Goal: Transaction & Acquisition: Book appointment/travel/reservation

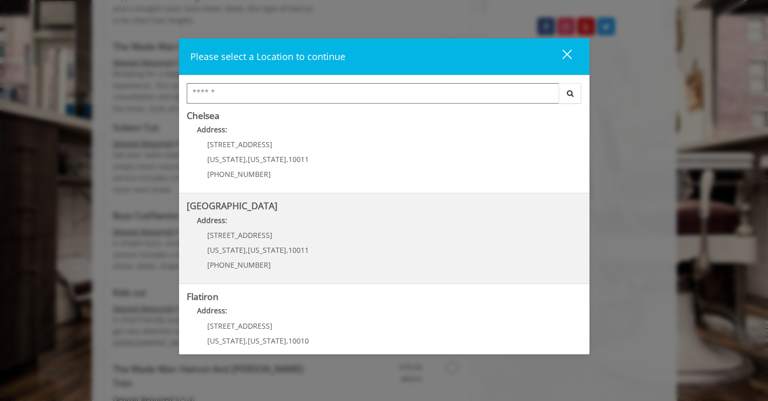
scroll to position [212, 0]
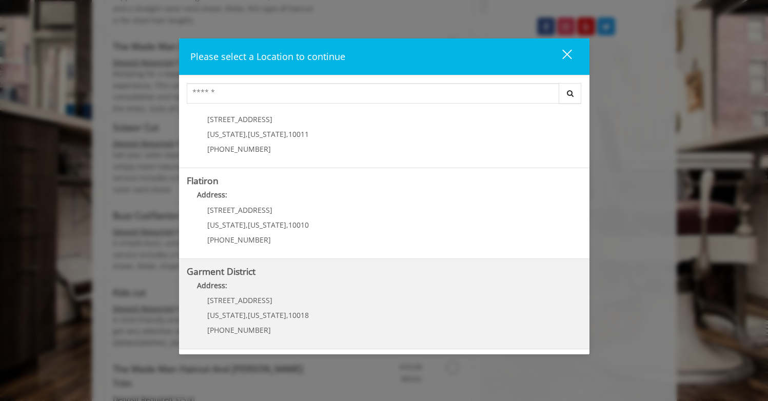
click at [327, 295] on District "Address:" at bounding box center [384, 288] width 395 height 16
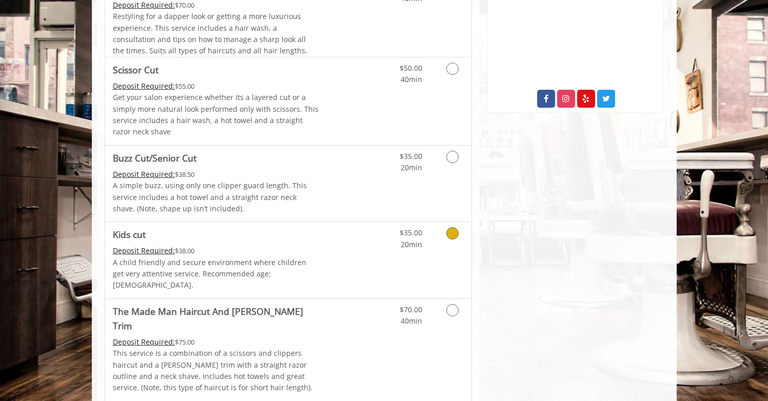
scroll to position [483, 0]
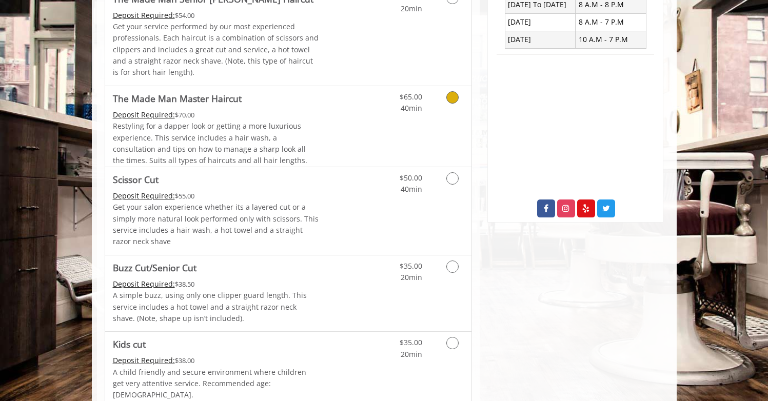
click at [349, 151] on link "Discounted Price" at bounding box center [349, 126] width 61 height 81
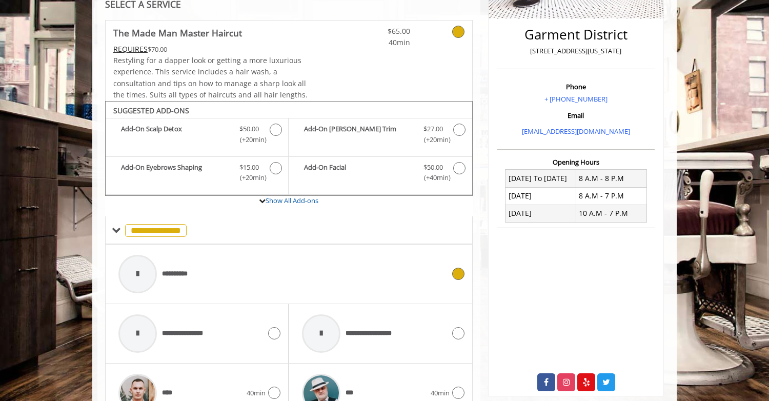
scroll to position [248, 0]
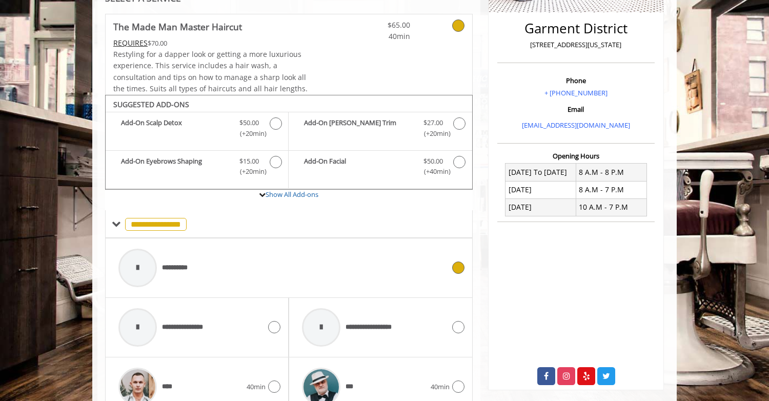
click at [345, 268] on div "**********" at bounding box center [281, 268] width 336 height 49
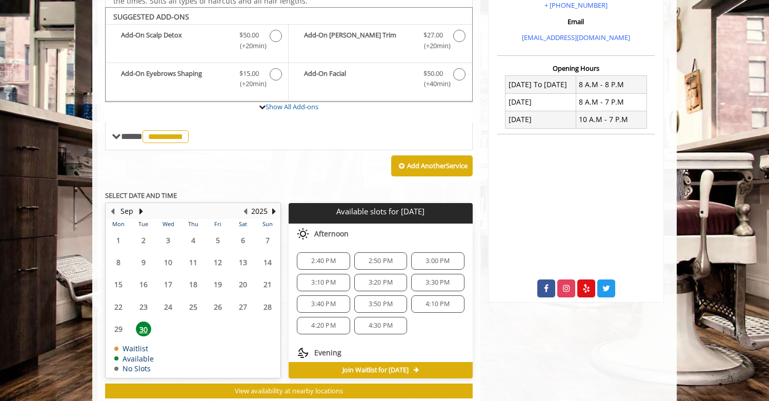
scroll to position [336, 0]
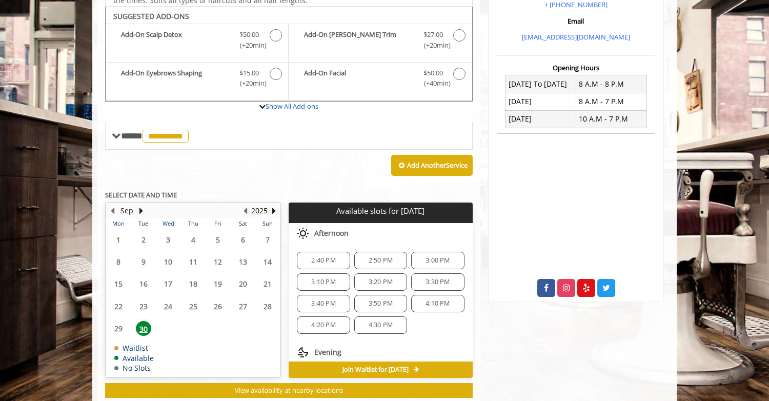
click at [426, 260] on span "3:00 PM" at bounding box center [438, 260] width 24 height 8
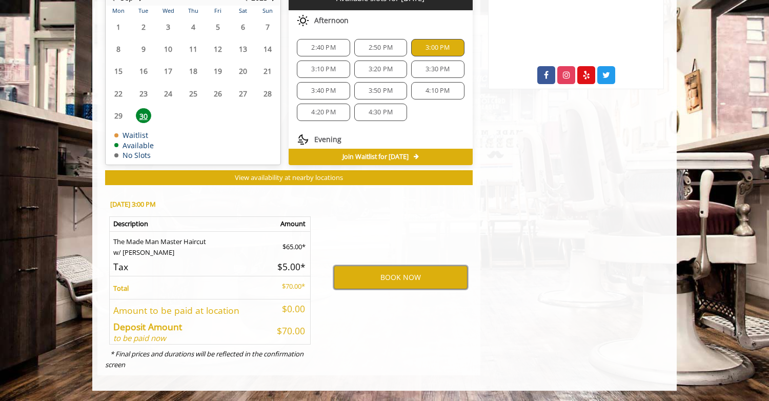
scroll to position [547, 0]
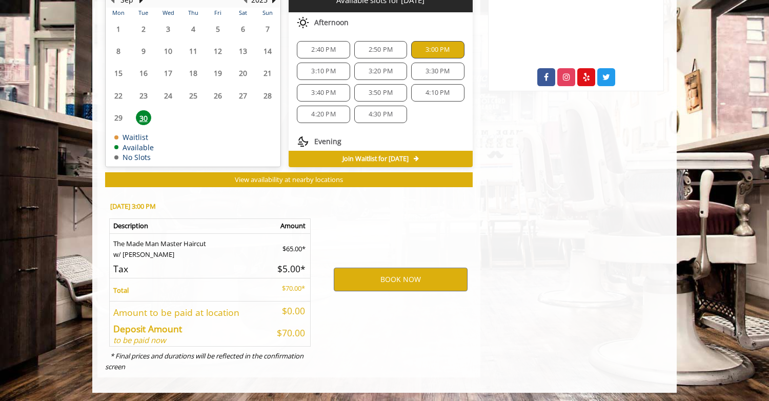
click at [333, 74] on span "3:10 PM" at bounding box center [323, 71] width 24 height 8
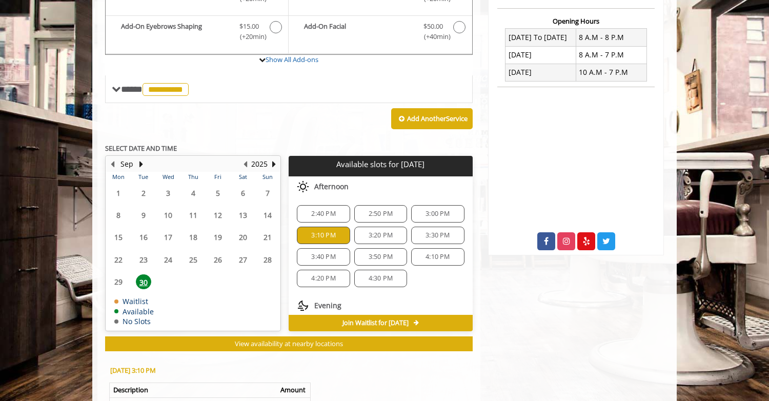
scroll to position [381, 0]
